Goal: Transaction & Acquisition: Book appointment/travel/reservation

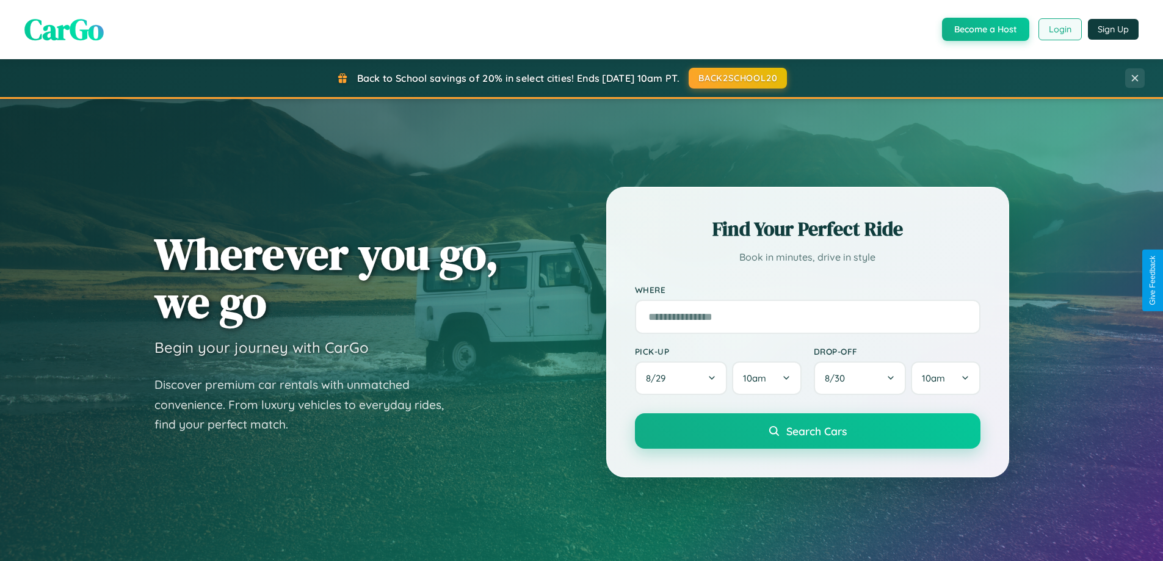
click at [1059, 29] on button "Login" at bounding box center [1060, 29] width 43 height 22
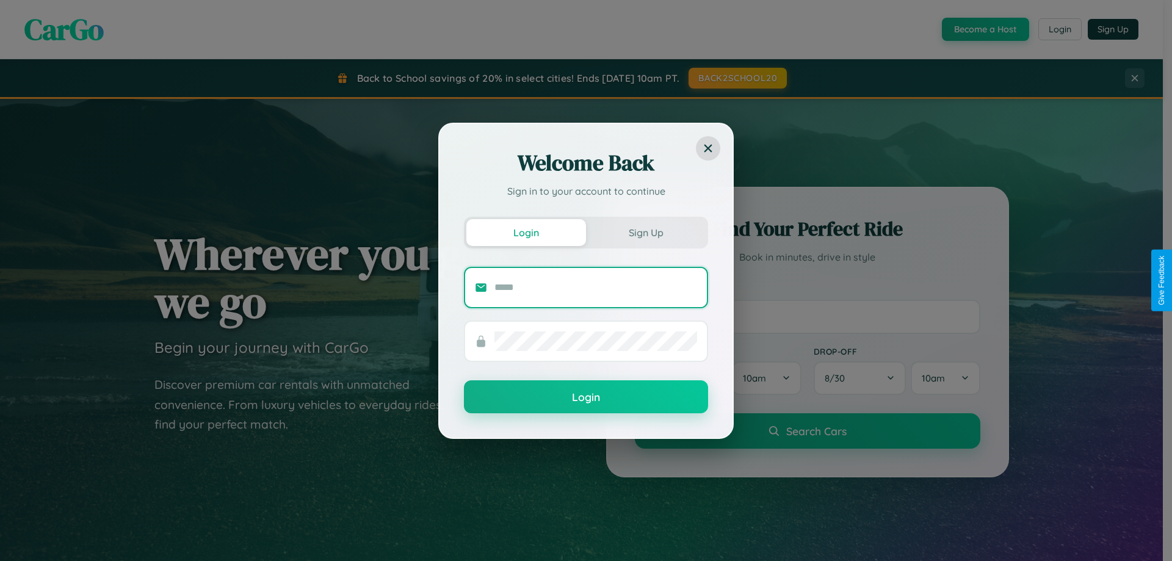
click at [596, 287] on input "text" at bounding box center [596, 288] width 203 height 20
type input "**********"
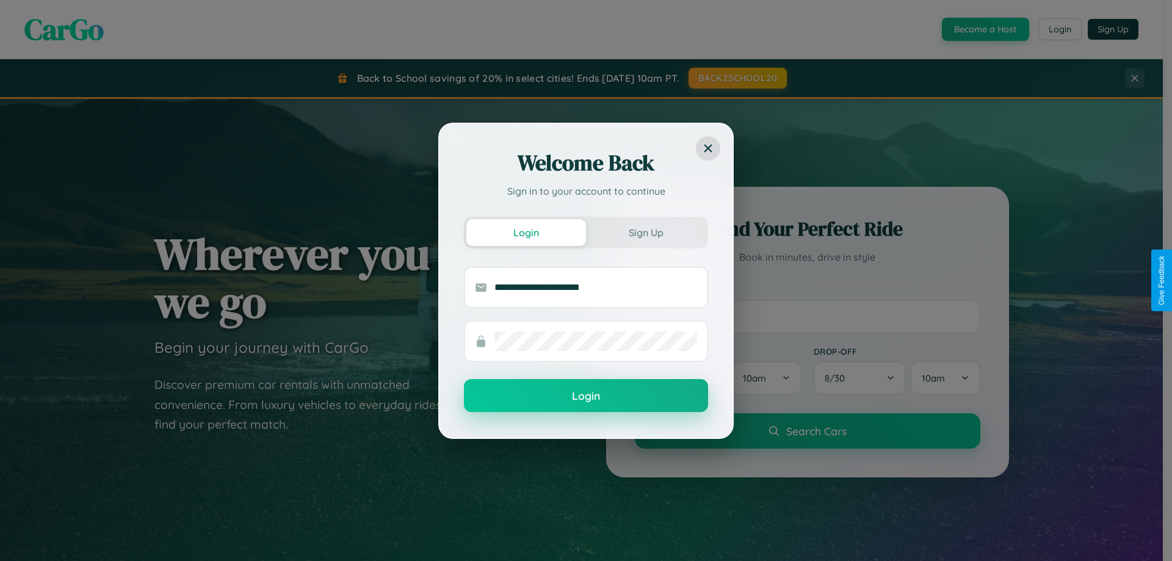
click at [586, 396] on button "Login" at bounding box center [586, 395] width 244 height 33
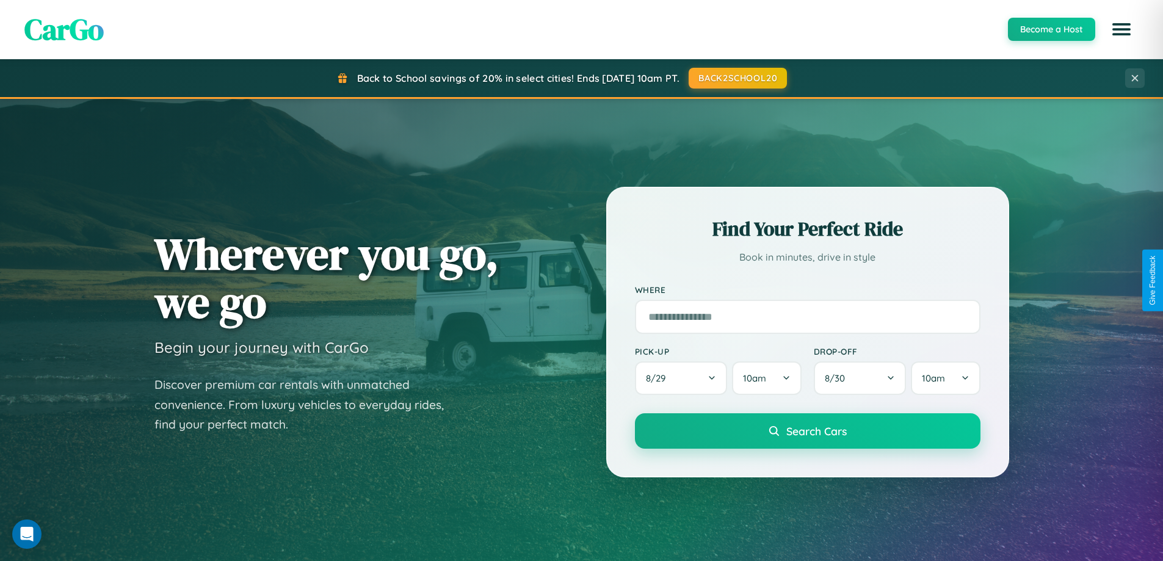
scroll to position [526, 0]
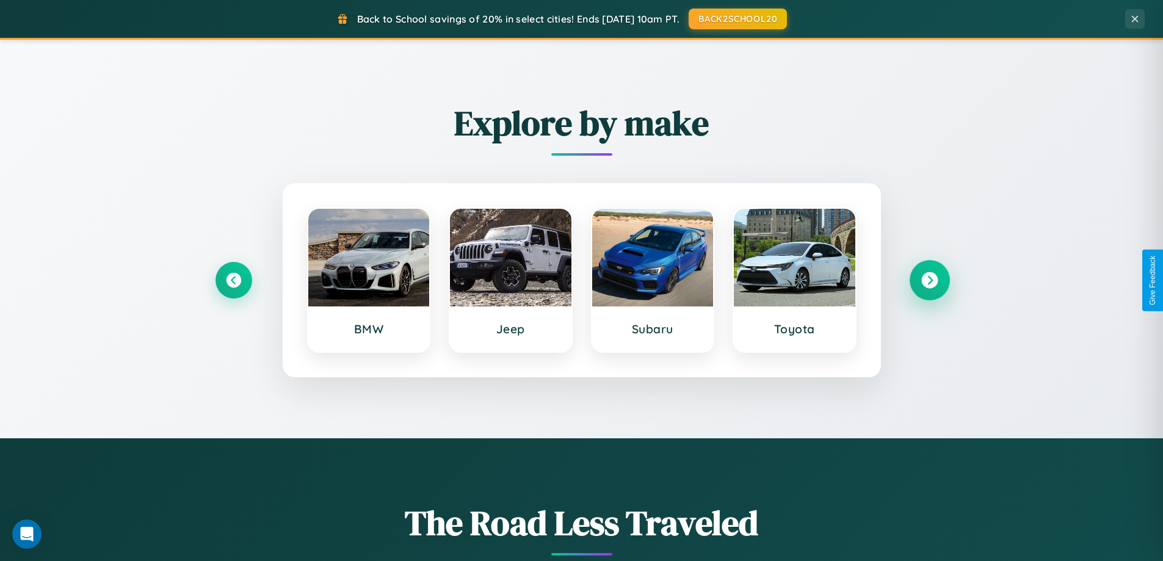
click at [929, 280] on icon at bounding box center [929, 280] width 16 height 16
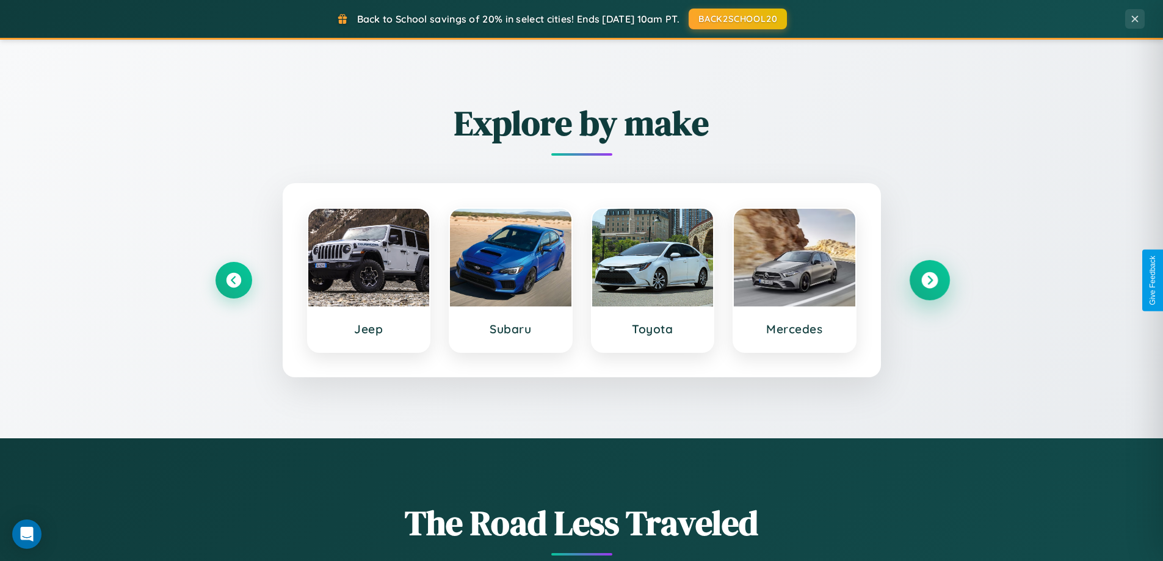
click at [929, 280] on icon at bounding box center [929, 280] width 16 height 16
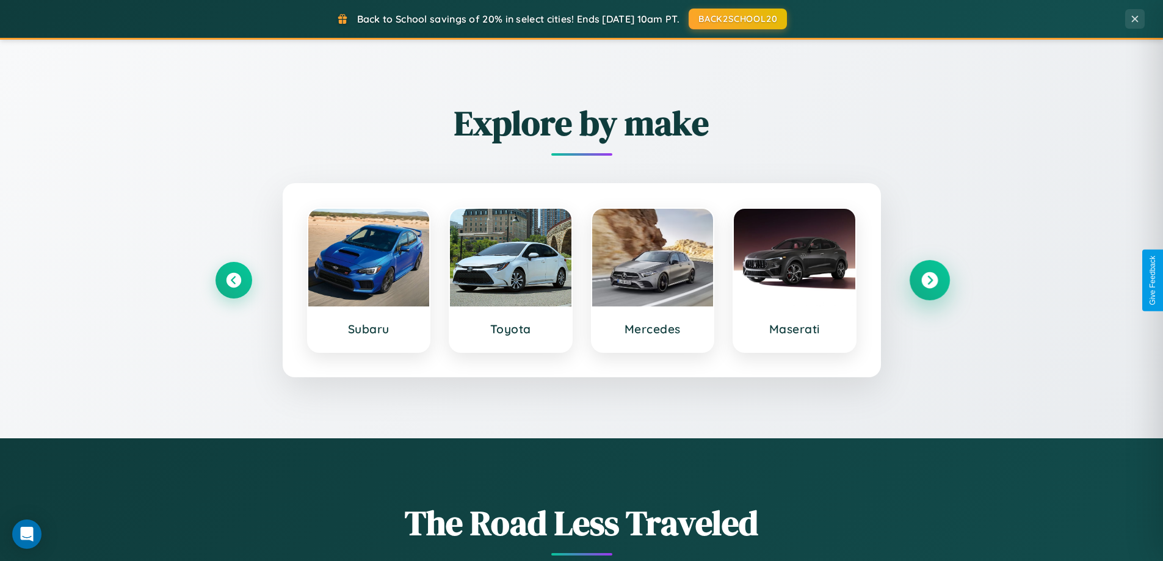
click at [929, 280] on icon at bounding box center [929, 280] width 16 height 16
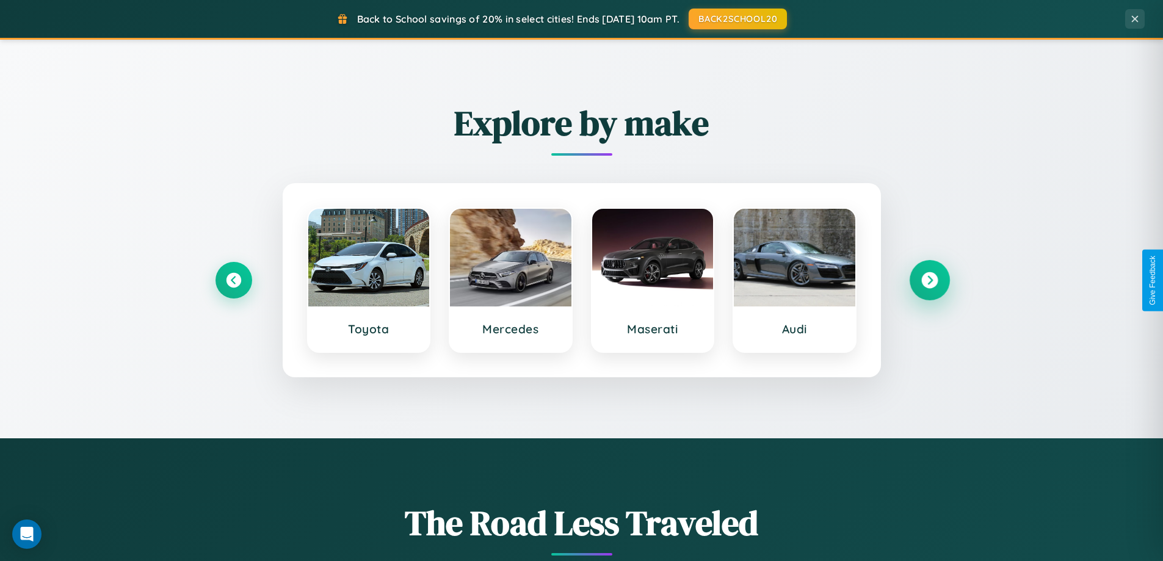
click at [929, 280] on icon at bounding box center [929, 280] width 16 height 16
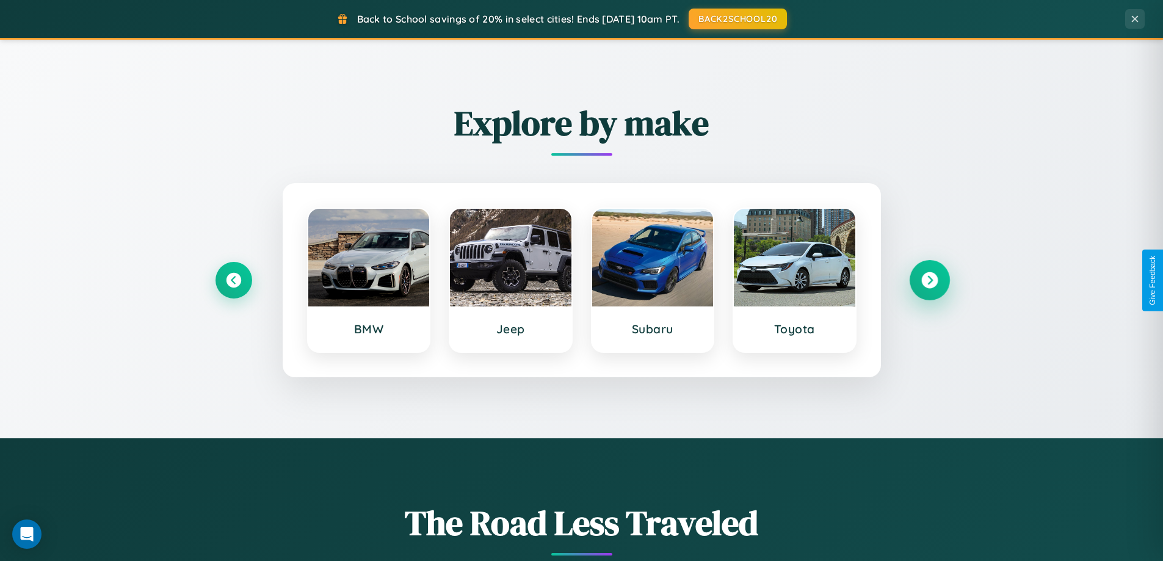
scroll to position [1962, 0]
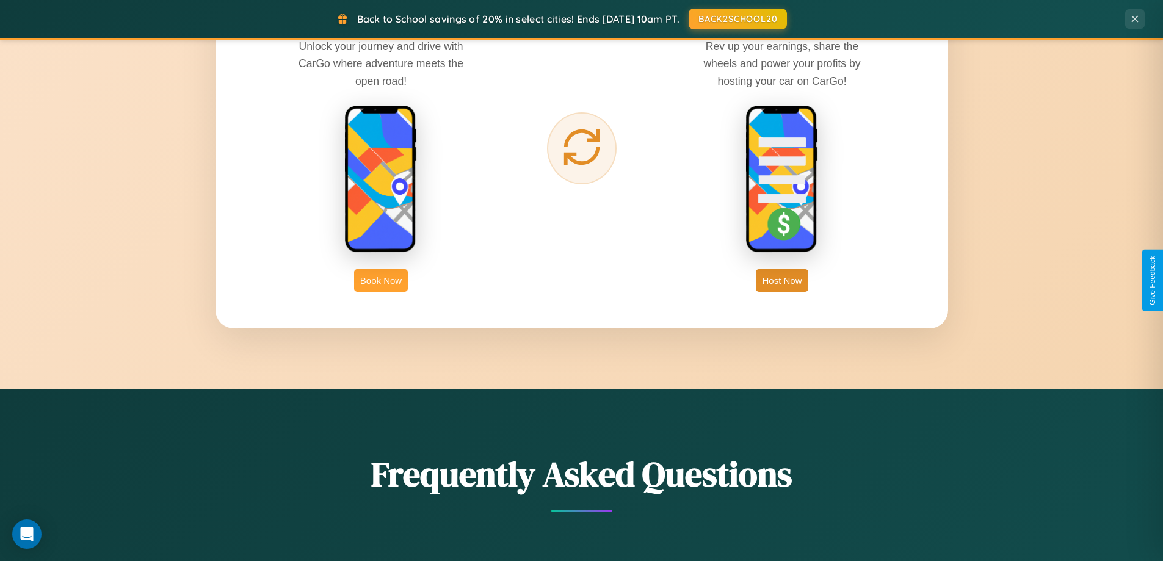
click at [381, 280] on button "Book Now" at bounding box center [381, 280] width 54 height 23
